Goal: Navigation & Orientation: Find specific page/section

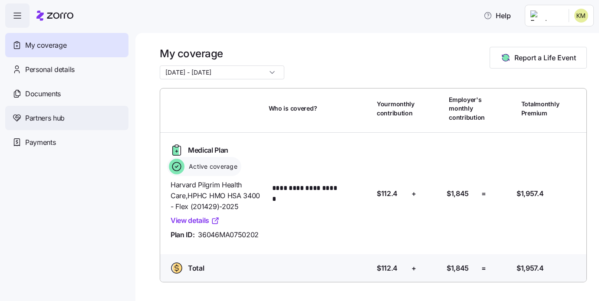
click at [77, 117] on div "Partners hub" at bounding box center [66, 118] width 123 height 24
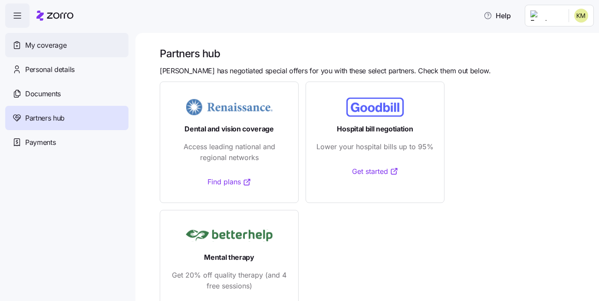
click at [46, 46] on span "My coverage" at bounding box center [45, 45] width 41 height 11
